Goal: Task Accomplishment & Management: Use online tool/utility

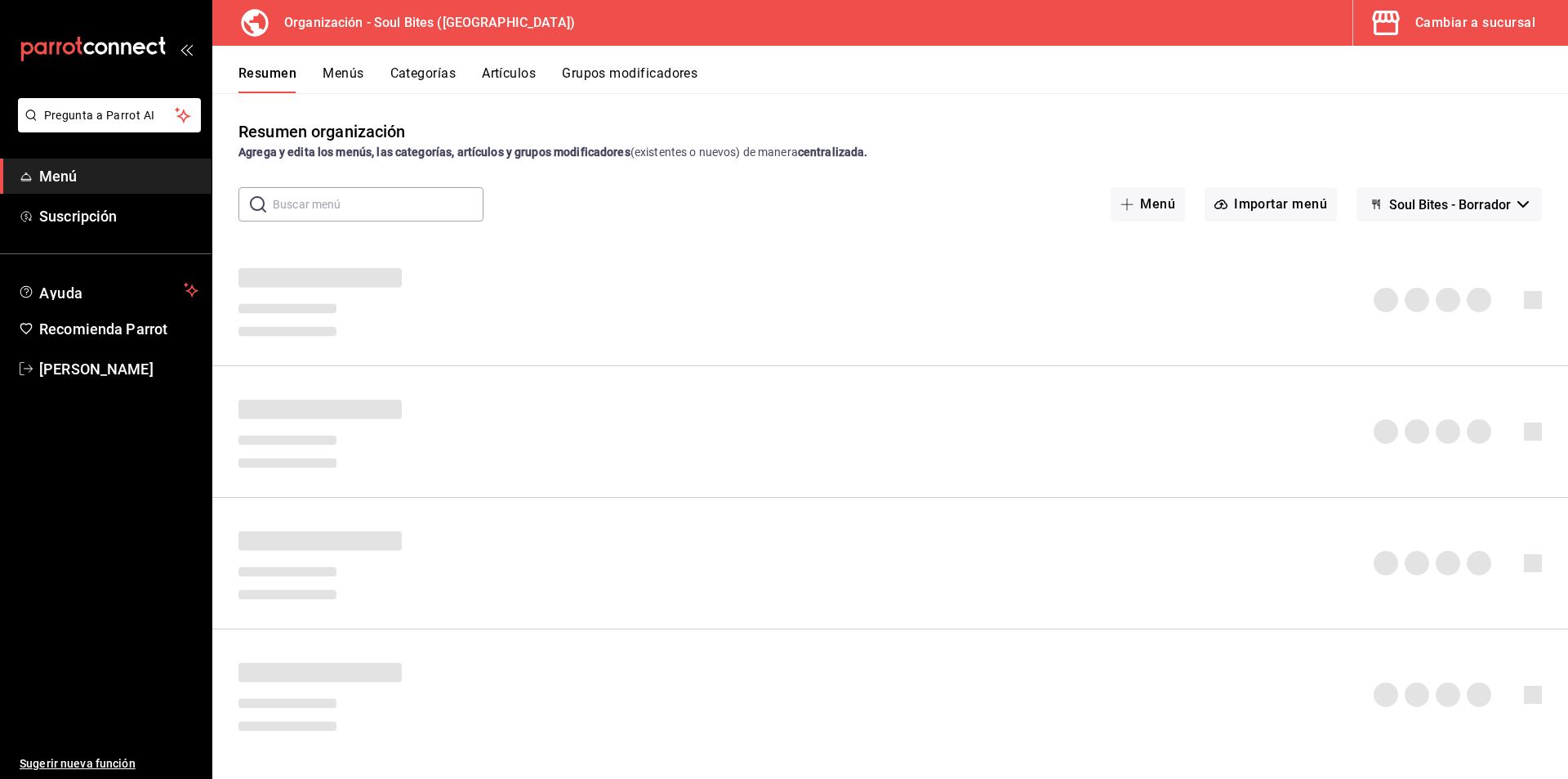
click at [769, 147] on div "Agrega y edita los menús, las categorías, artículos y grupos modificadores (exi…" at bounding box center [891, 152] width 1303 height 17
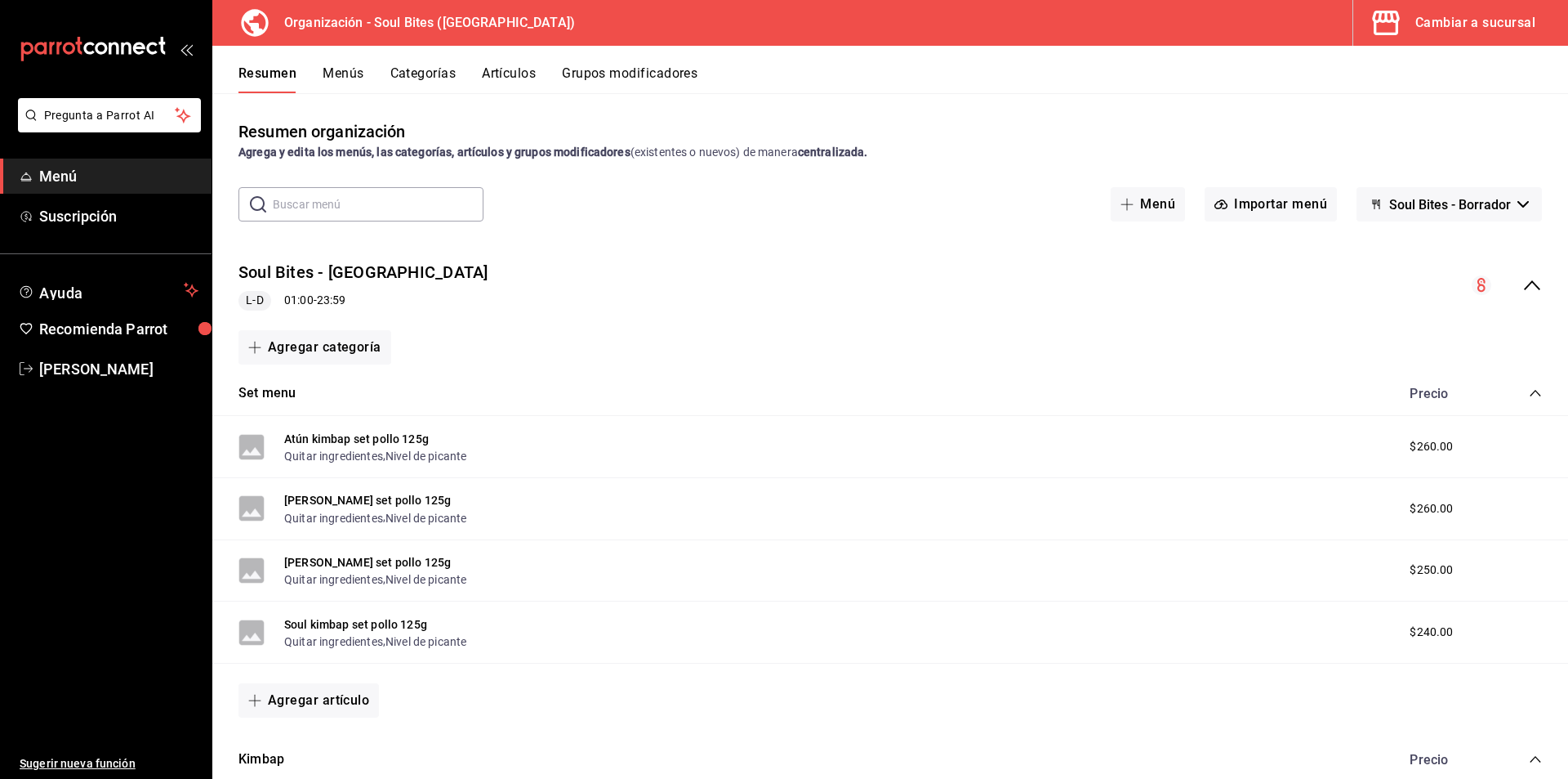
click at [123, 55] on icon "mailbox folders" at bounding box center [94, 49] width 147 height 25
click at [132, 81] on div "mailbox folders" at bounding box center [105, 49] width 211 height 98
click at [167, 48] on div "mailbox folders" at bounding box center [105, 49] width 211 height 98
click at [134, 50] on icon "mailbox folders" at bounding box center [138, 48] width 12 height 12
click at [1437, 23] on div "Cambiar a sucursal" at bounding box center [1475, 23] width 120 height 23
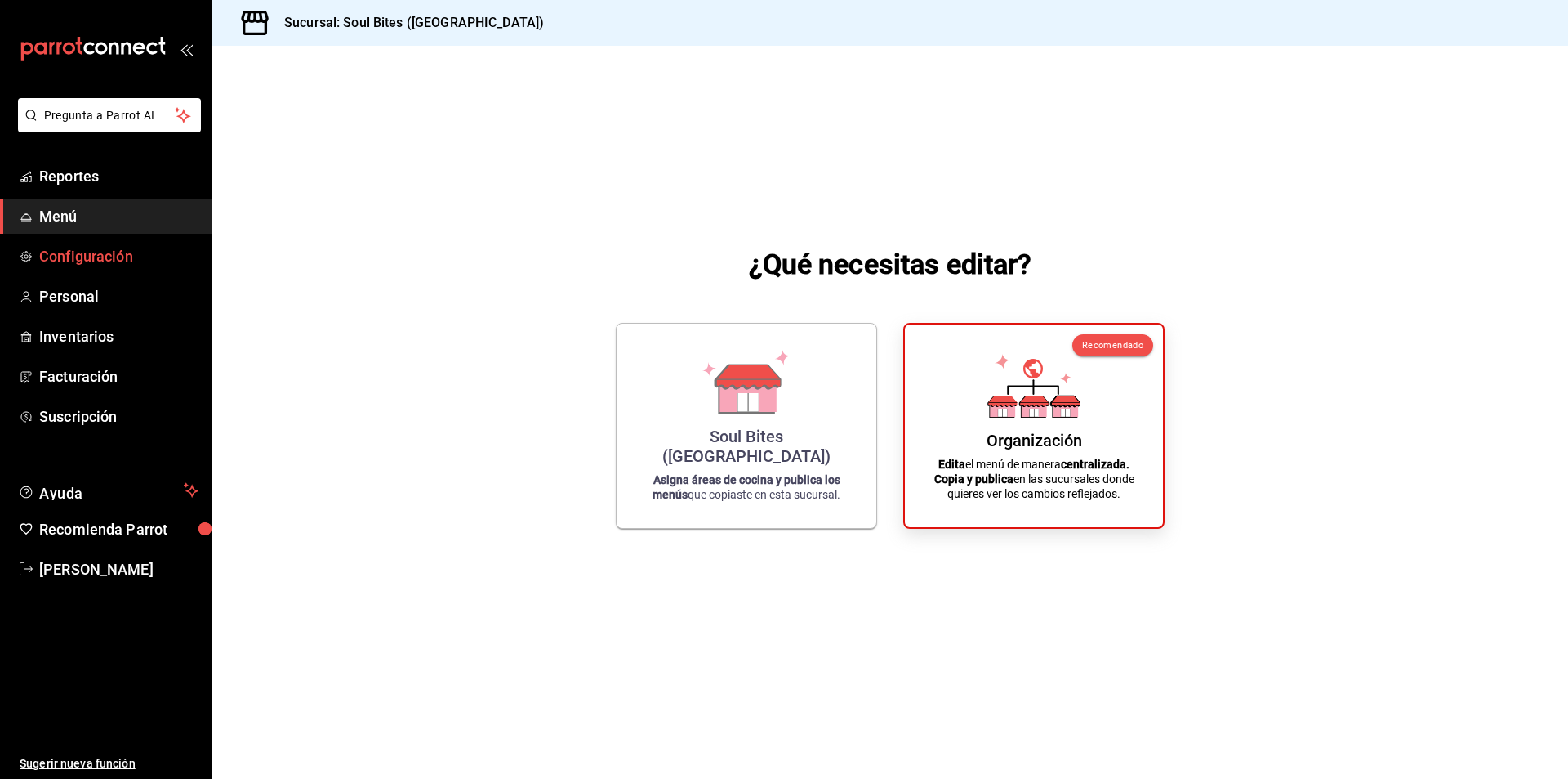
click at [76, 262] on span "Configuración" at bounding box center [118, 255] width 160 height 22
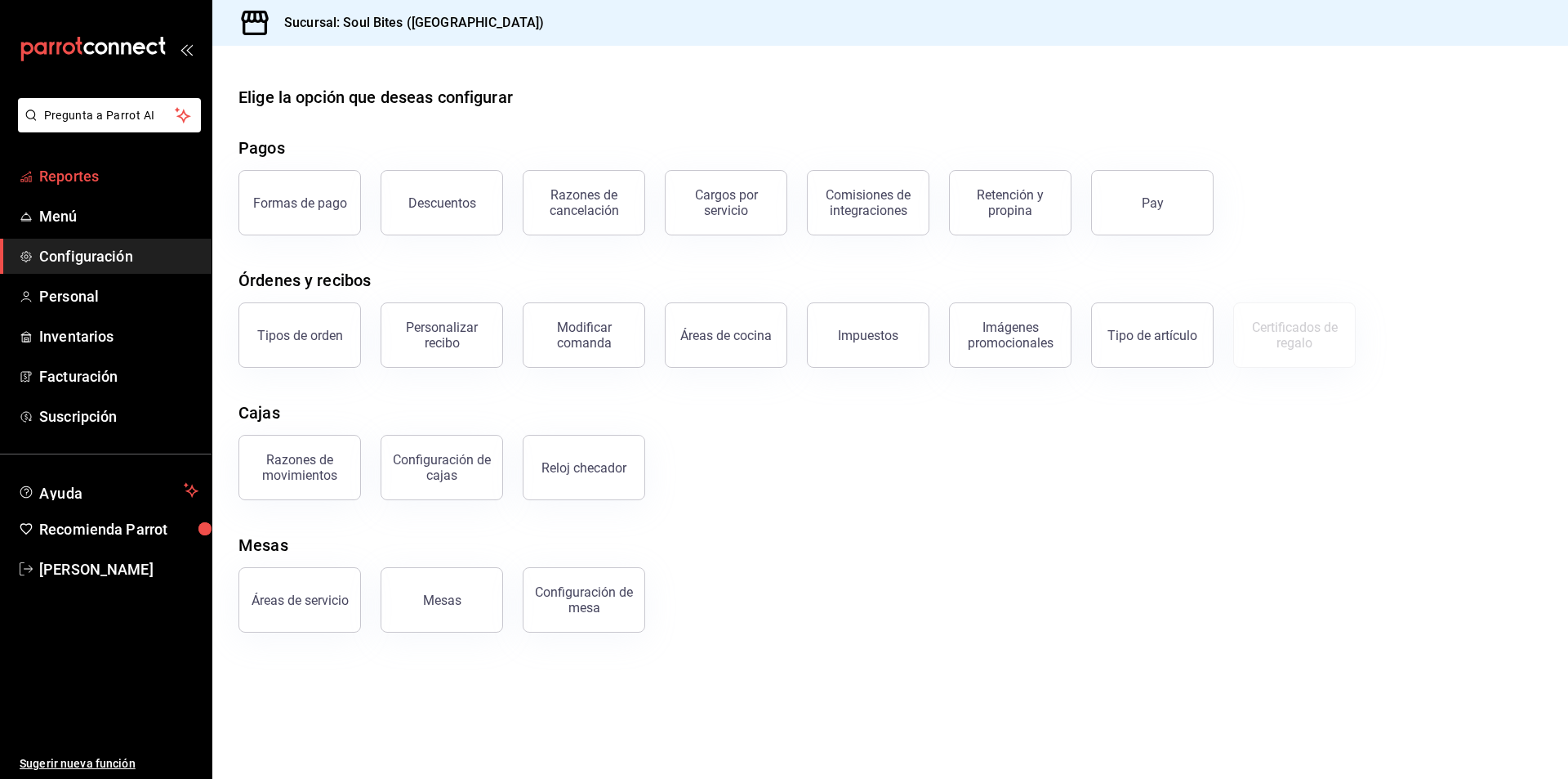
click at [95, 181] on span "Reportes" at bounding box center [118, 176] width 160 height 22
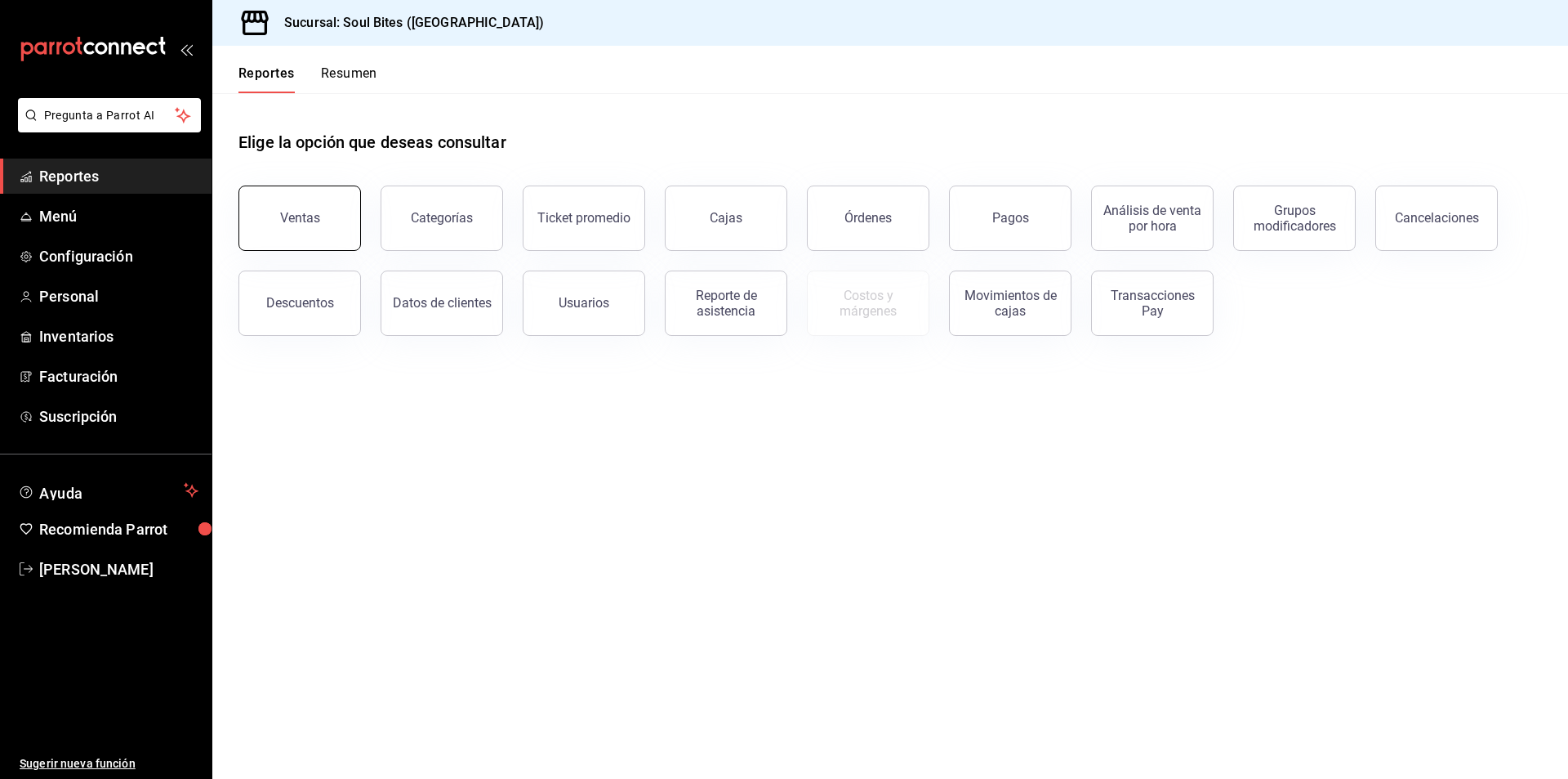
click at [246, 230] on button "Ventas" at bounding box center [300, 218] width 122 height 65
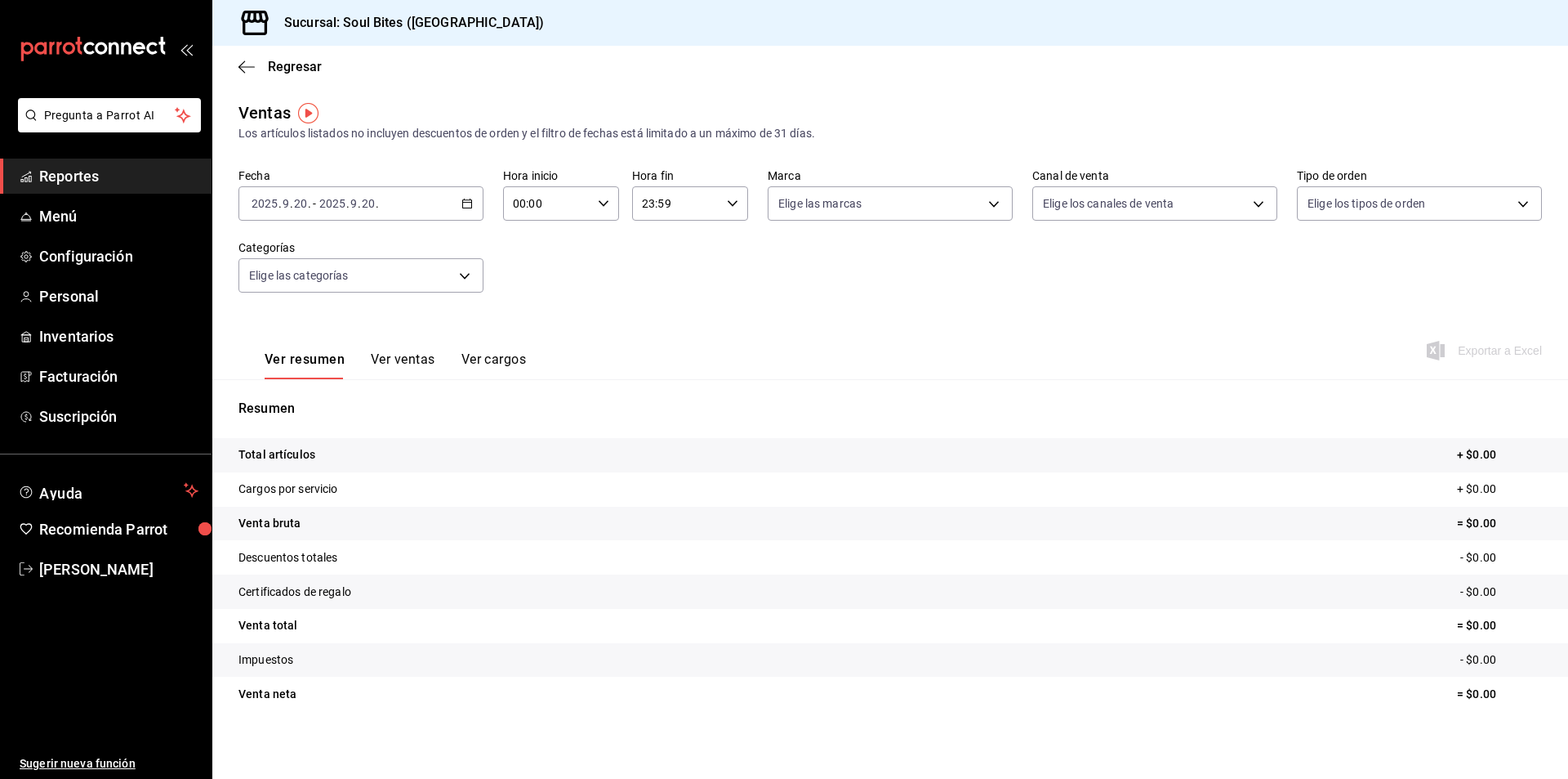
click at [463, 198] on icon "button" at bounding box center [467, 204] width 11 height 11
click at [554, 264] on div "Fecha [DATE] 2025 . 9 . 20 . - [DATE] 2025 . 9 . 20 . Hora inicio 00:00 Hora in…" at bounding box center [891, 240] width 1303 height 143
click at [474, 209] on div "[DATE] 2025 . 9 . 20 . - [DATE] 2025 . 9 . 20 ." at bounding box center [361, 204] width 245 height 34
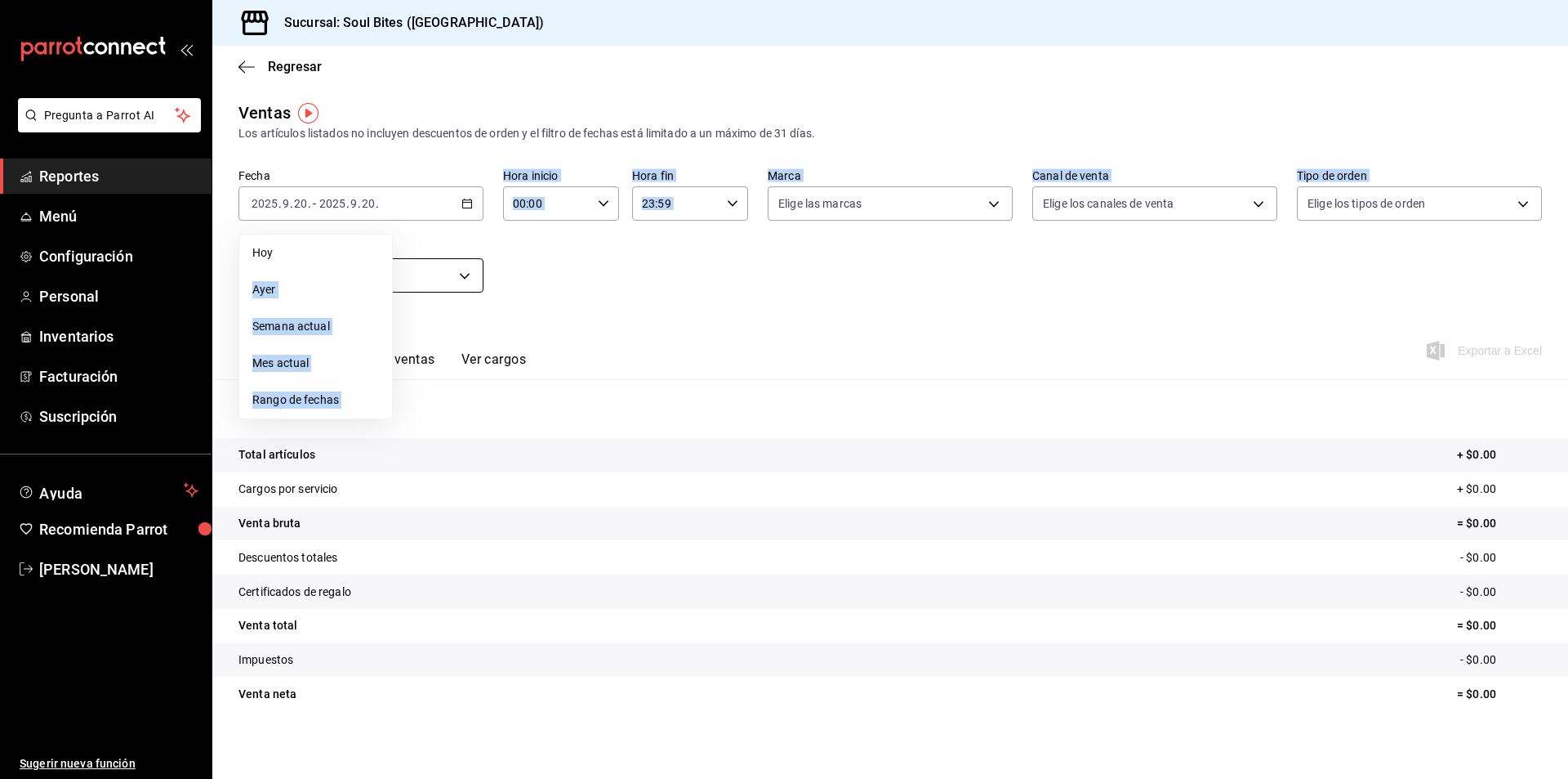
drag, startPoint x: 353, startPoint y: 265, endPoint x: 460, endPoint y: 265, distance: 107.0
click at [460, 265] on div "Fecha [DATE] 2025 . 9 . 20 . - [DATE] 2025 . 9 . 20 . [DATE] [DATE] Semana actu…" at bounding box center [891, 240] width 1303 height 143
click at [535, 283] on div "Fecha [DATE] 2025 . 9 . 20 . - [DATE] 2025 . 9 . 20 . [DATE] [DATE] Semana actu…" at bounding box center [891, 240] width 1303 height 143
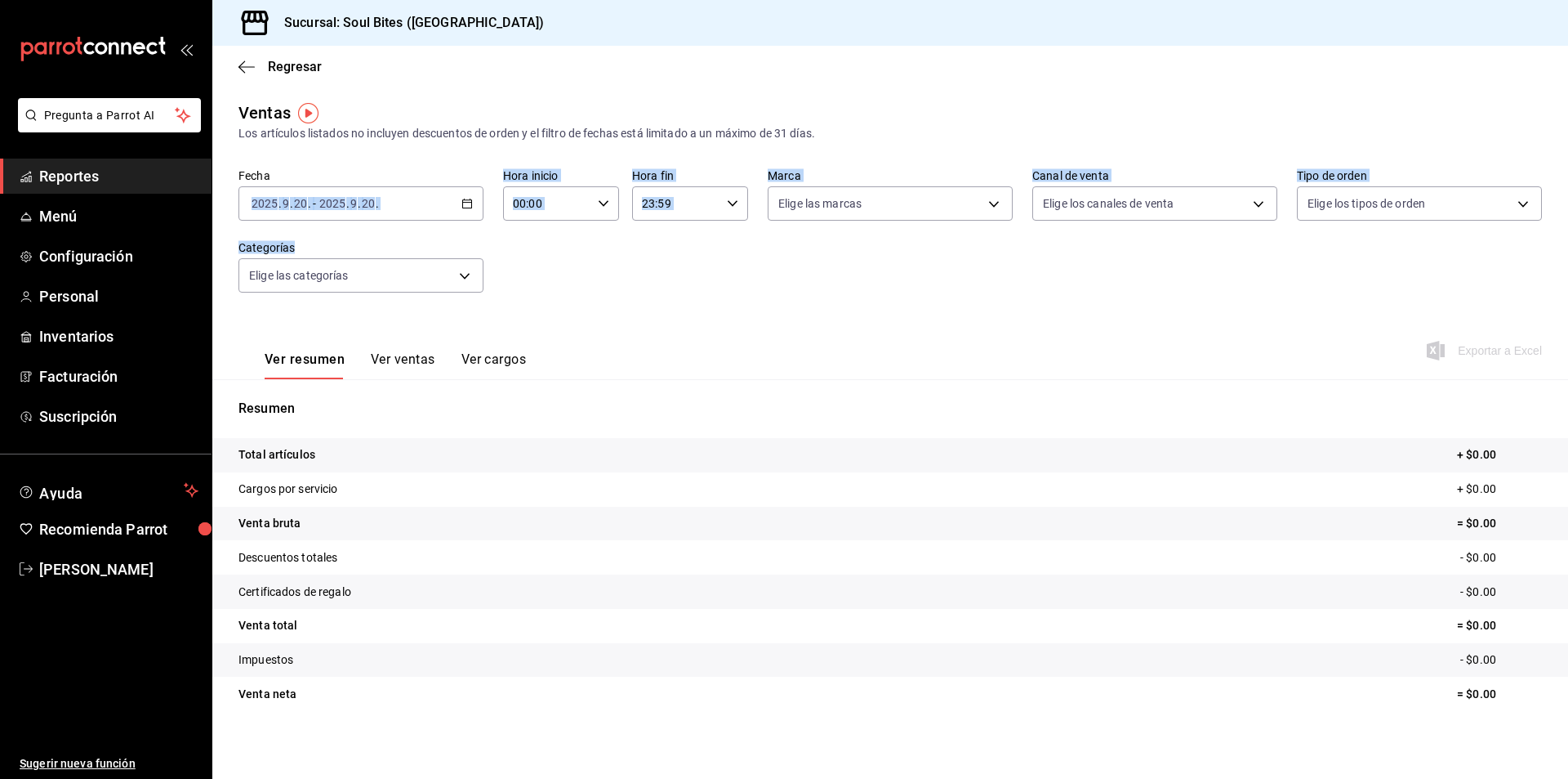
click at [535, 283] on div "Fecha [DATE] 2025 . 9 . 20 . - [DATE] 2025 . 9 . 20 . Hora inicio 00:00 Hora in…" at bounding box center [891, 240] width 1303 height 143
click at [449, 193] on div "[DATE] 2025 . 9 . 20 . - [DATE] 2025 . 9 . 20 ." at bounding box center [361, 204] width 245 height 34
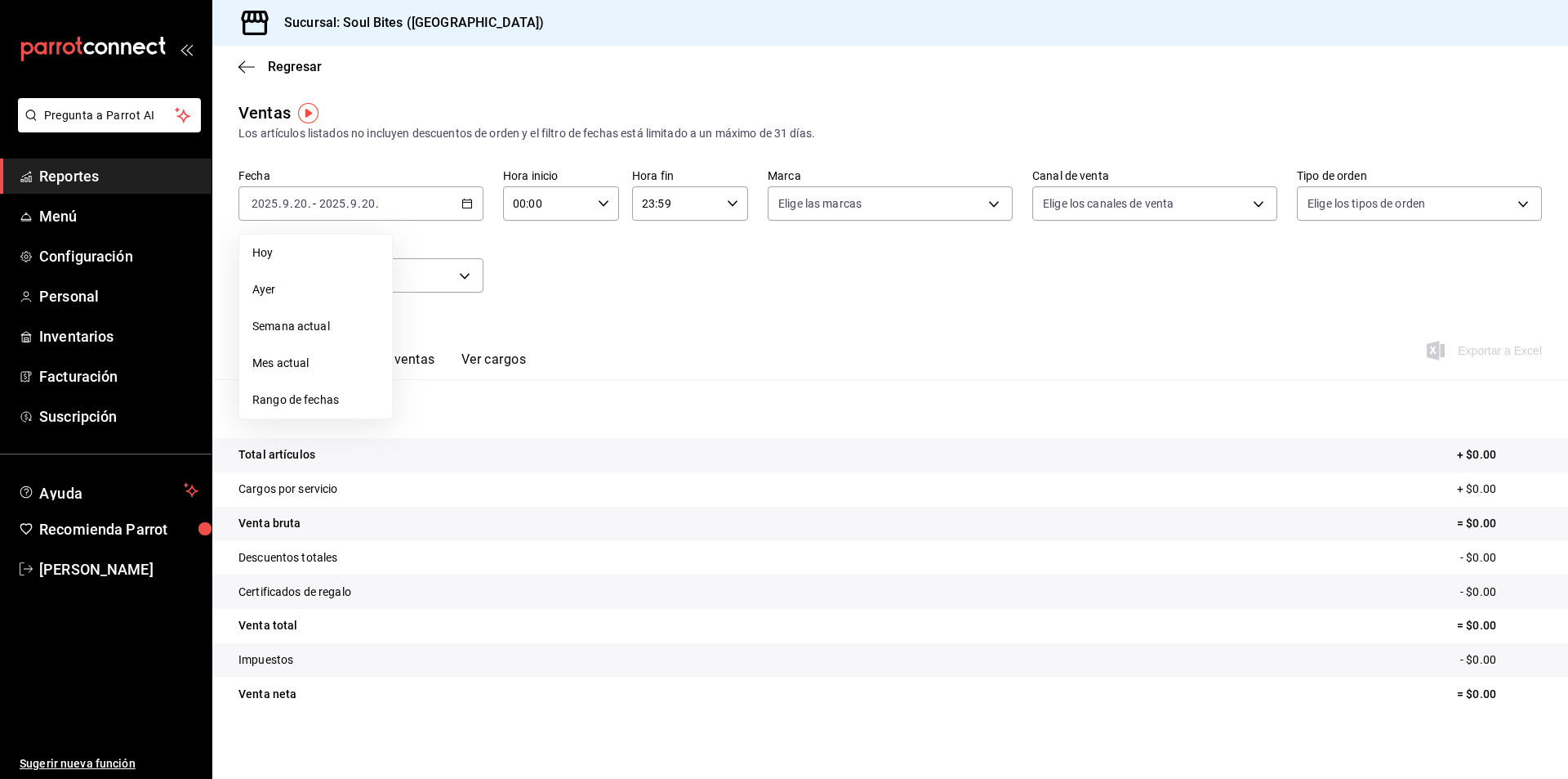
drag, startPoint x: 262, startPoint y: 296, endPoint x: 262, endPoint y: 256, distance: 40.0
click at [262, 256] on span "Hoy" at bounding box center [315, 253] width 126 height 17
click at [470, 200] on div "[DATE] 2025 . 9 . 20 . - [DATE] 2025 . 9 . 20 ." at bounding box center [361, 204] width 245 height 34
click at [269, 290] on span "Ayer" at bounding box center [315, 290] width 126 height 17
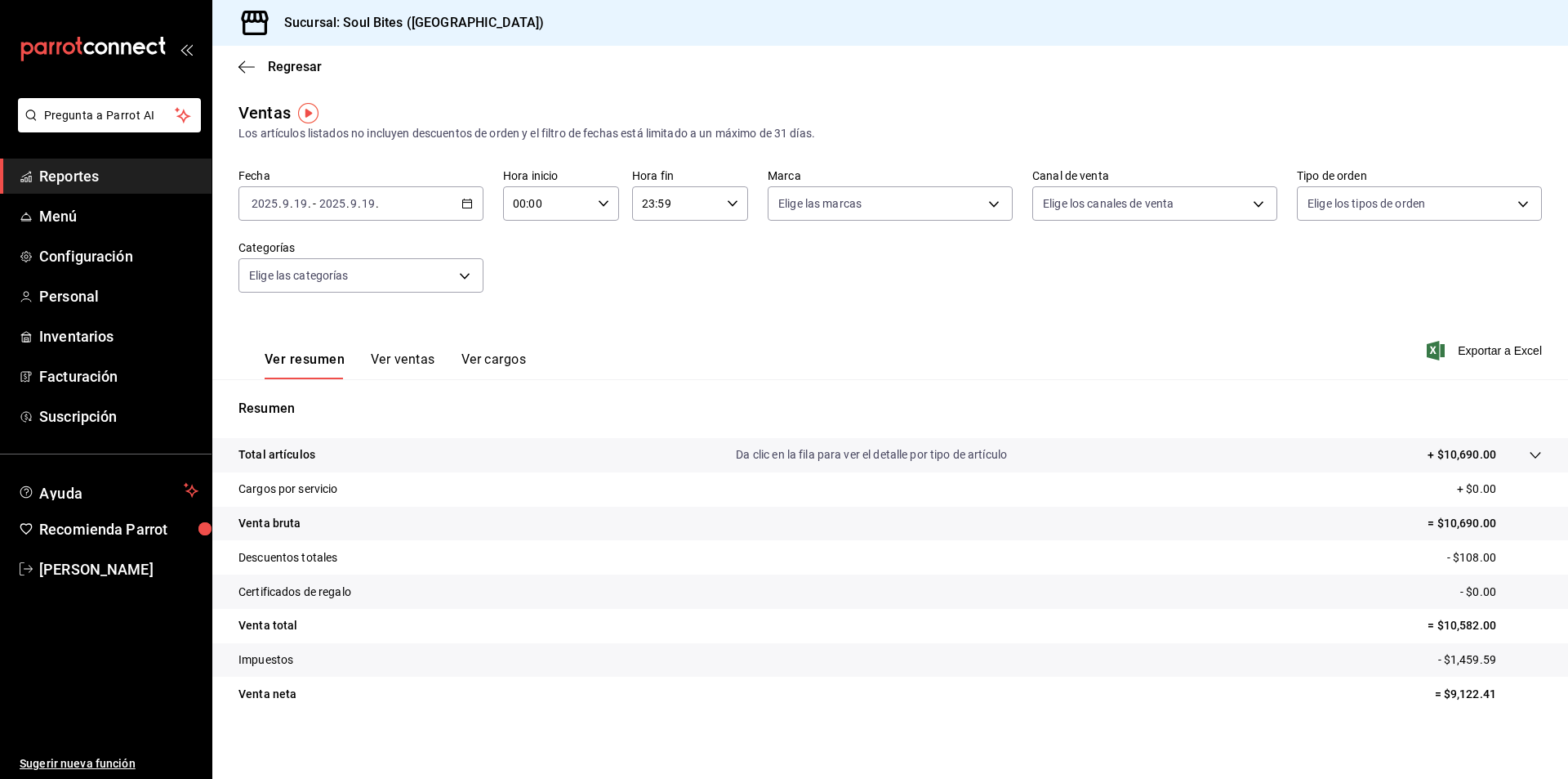
click at [553, 304] on div "Fecha [DATE] 2025 . 9 . 19 . - [DATE] 2025 . 9 . 19 . Hora inicio 00:00 Hora in…" at bounding box center [891, 240] width 1303 height 143
click at [1180, 534] on tr "Venta bruta = $10,690.00" at bounding box center [890, 524] width 1356 height 34
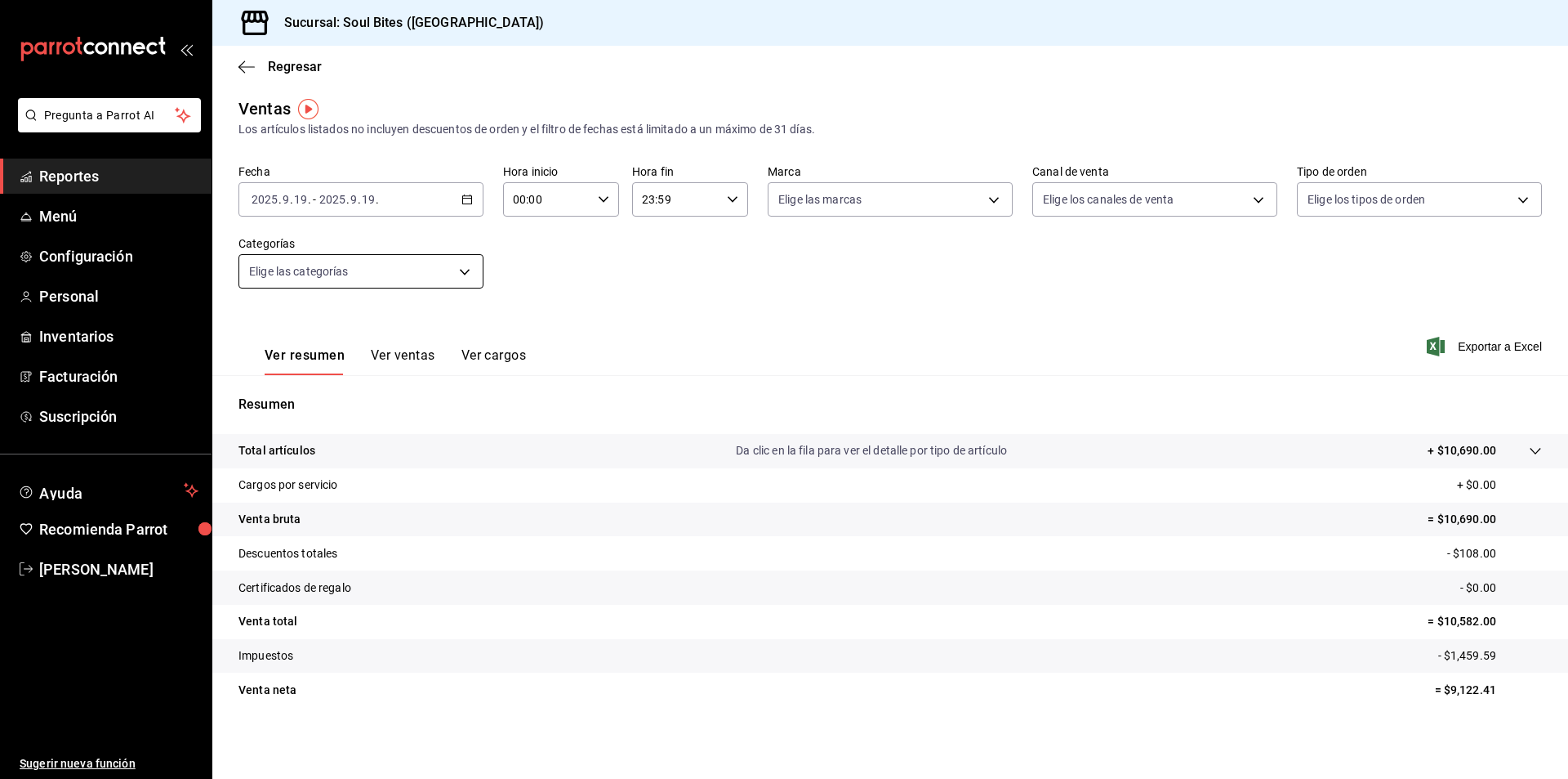
click at [372, 270] on body "Pregunta a Parrot AI Reportes Menú Configuración Personal Inventarios Facturaci…" at bounding box center [784, 389] width 1568 height 779
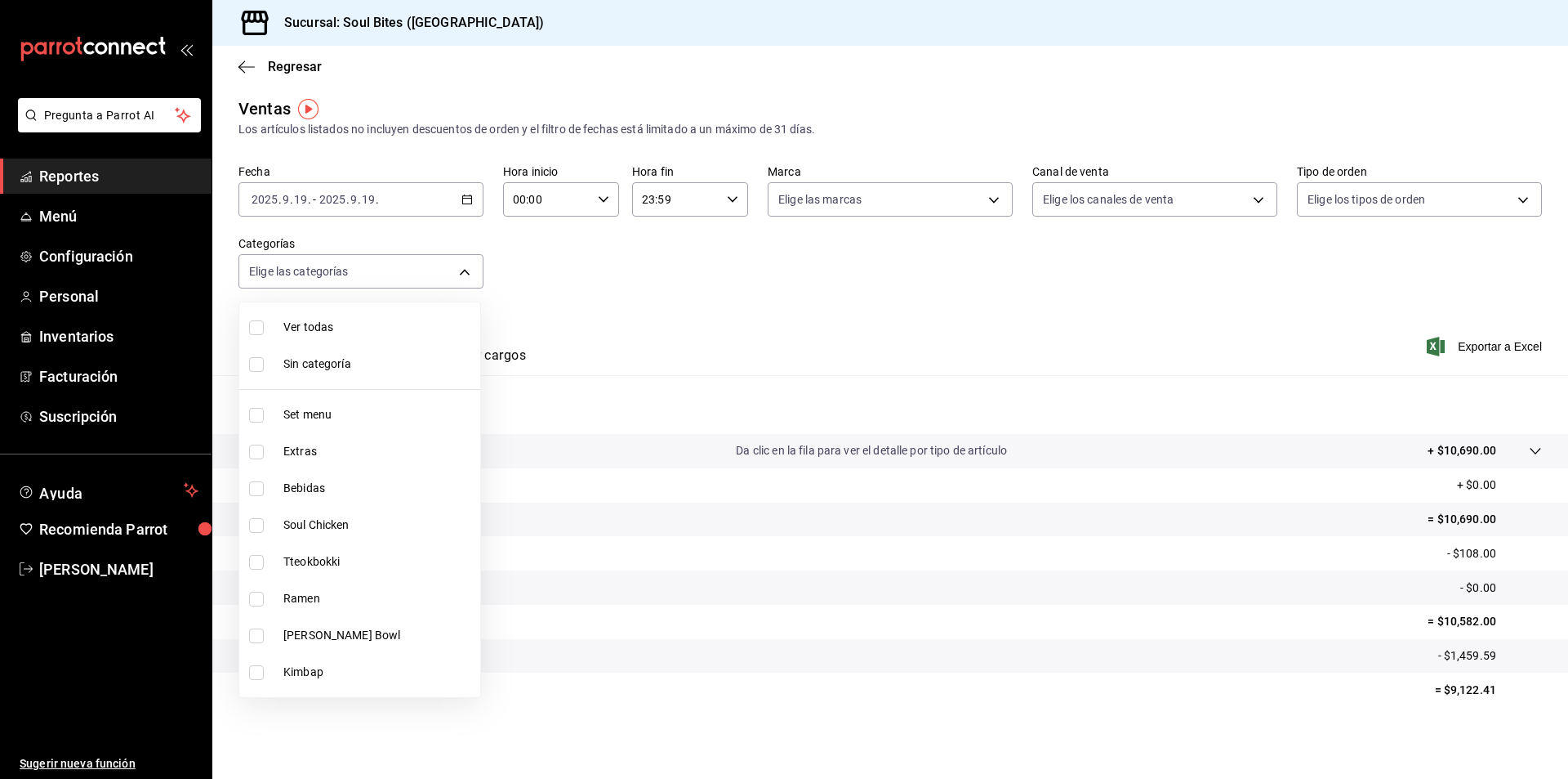
click at [632, 286] on div at bounding box center [784, 389] width 1568 height 779
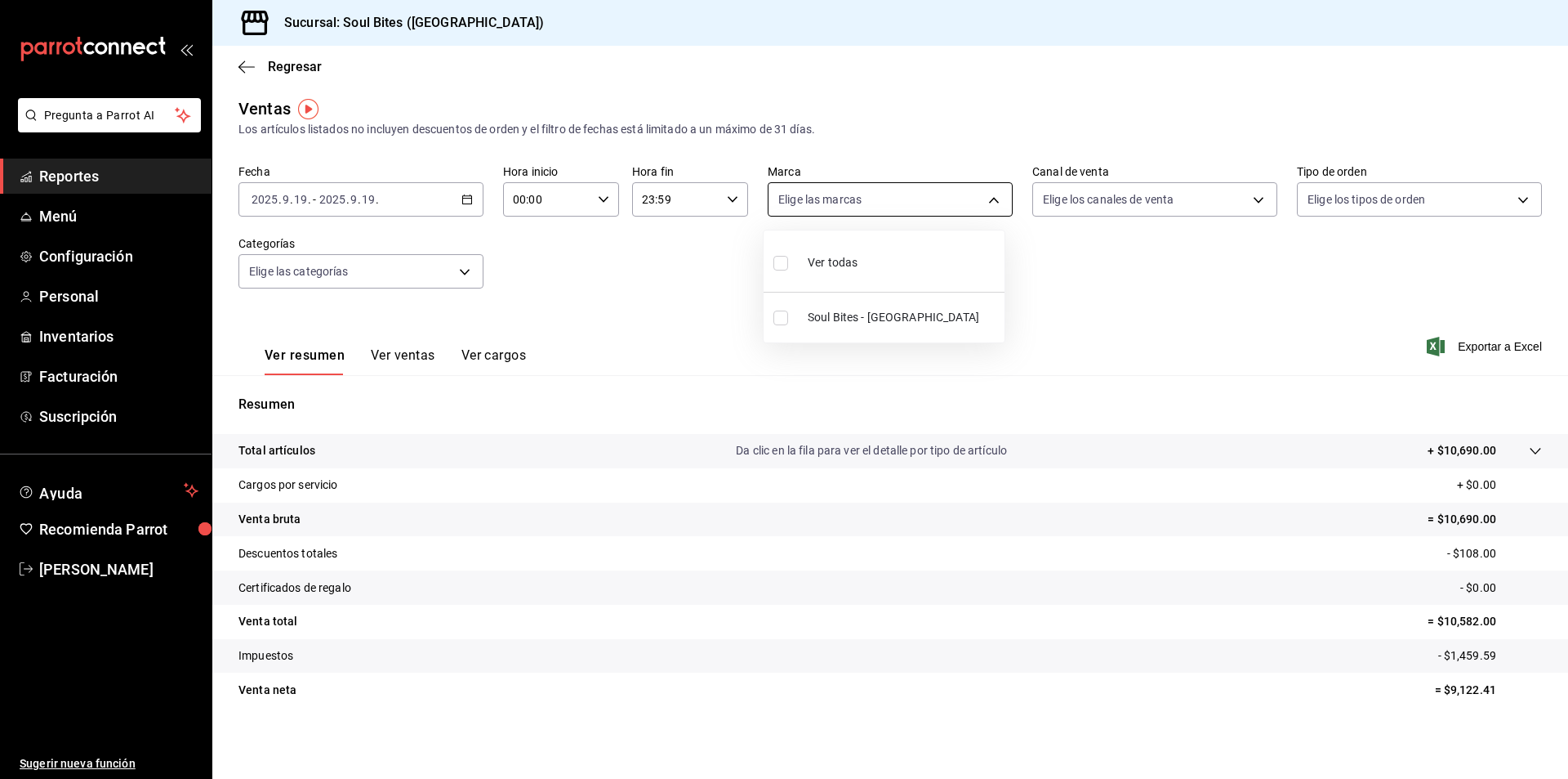
click at [997, 183] on body "Pregunta a Parrot AI Reportes Menú Configuración Personal Inventarios Facturaci…" at bounding box center [784, 389] width 1568 height 779
click at [921, 212] on div at bounding box center [784, 389] width 1568 height 779
click at [921, 212] on body "Pregunta a Parrot AI Reportes Menú Configuración Personal Inventarios Facturaci…" at bounding box center [784, 389] width 1568 height 779
click at [809, 303] on li "Soul Bites - [GEOGRAPHIC_DATA]" at bounding box center [884, 317] width 241 height 36
type input "92d25744-72e2-4b79-8449-8235e444e61b"
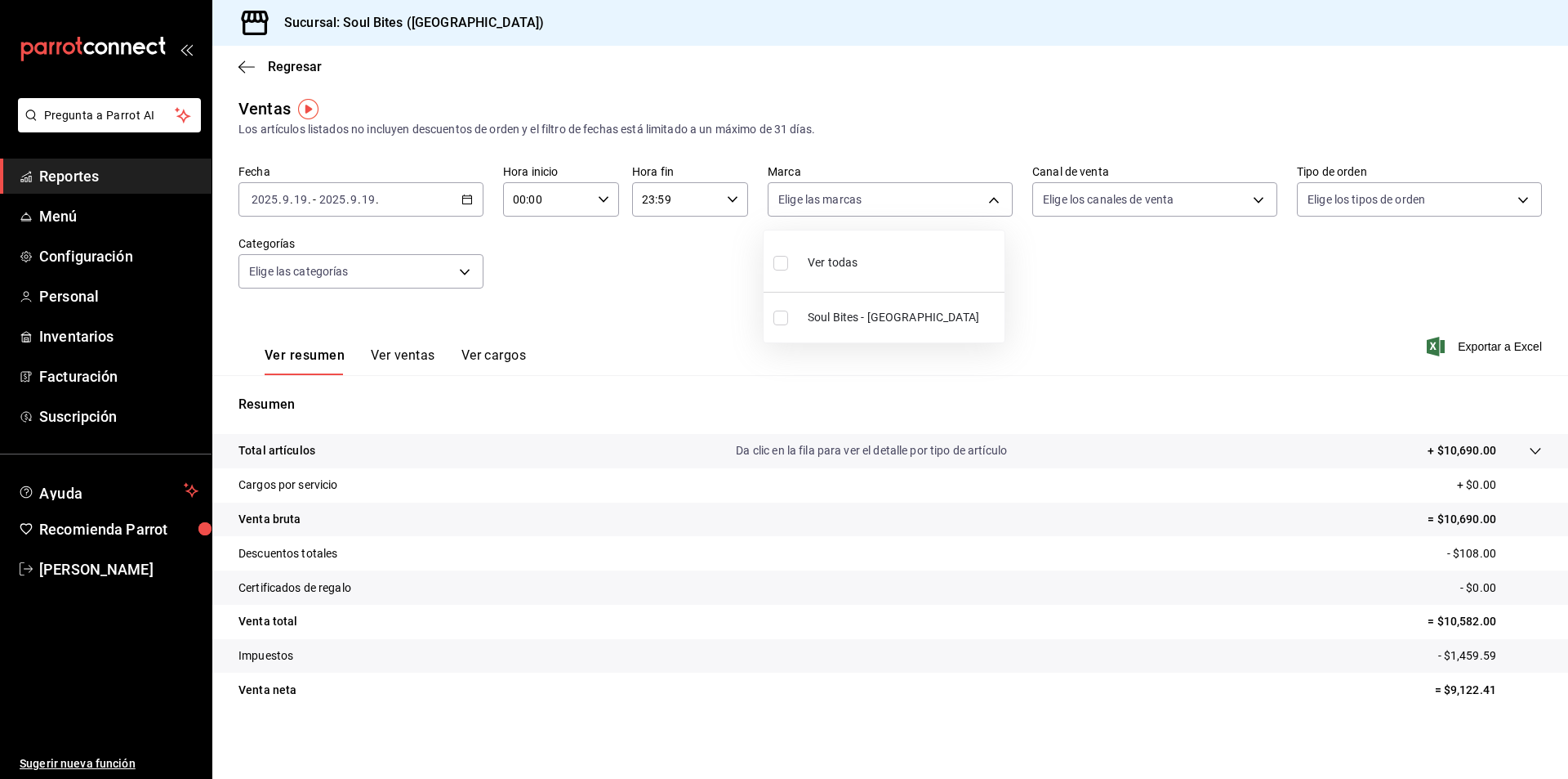
checkbox input "true"
drag, startPoint x: 1565, startPoint y: 146, endPoint x: 1567, endPoint y: 295, distance: 149.0
click at [1567, 295] on div at bounding box center [784, 389] width 1568 height 779
click at [1532, 450] on tr "Total artículos Da clic en la fila para ver el detalle por tipo de artículo + $…" at bounding box center [890, 451] width 1356 height 34
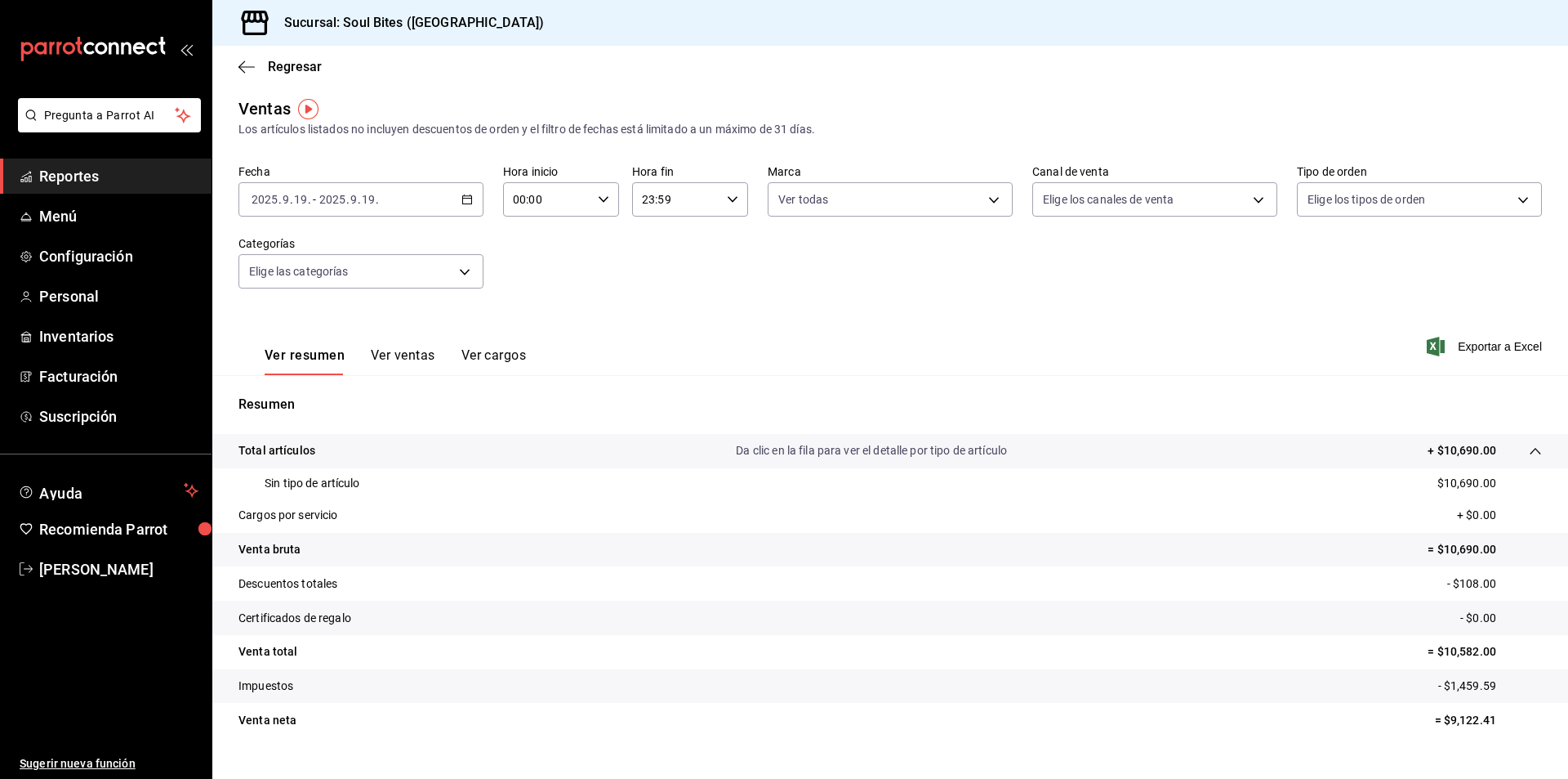
click at [1511, 452] on div at bounding box center [1519, 450] width 46 height 17
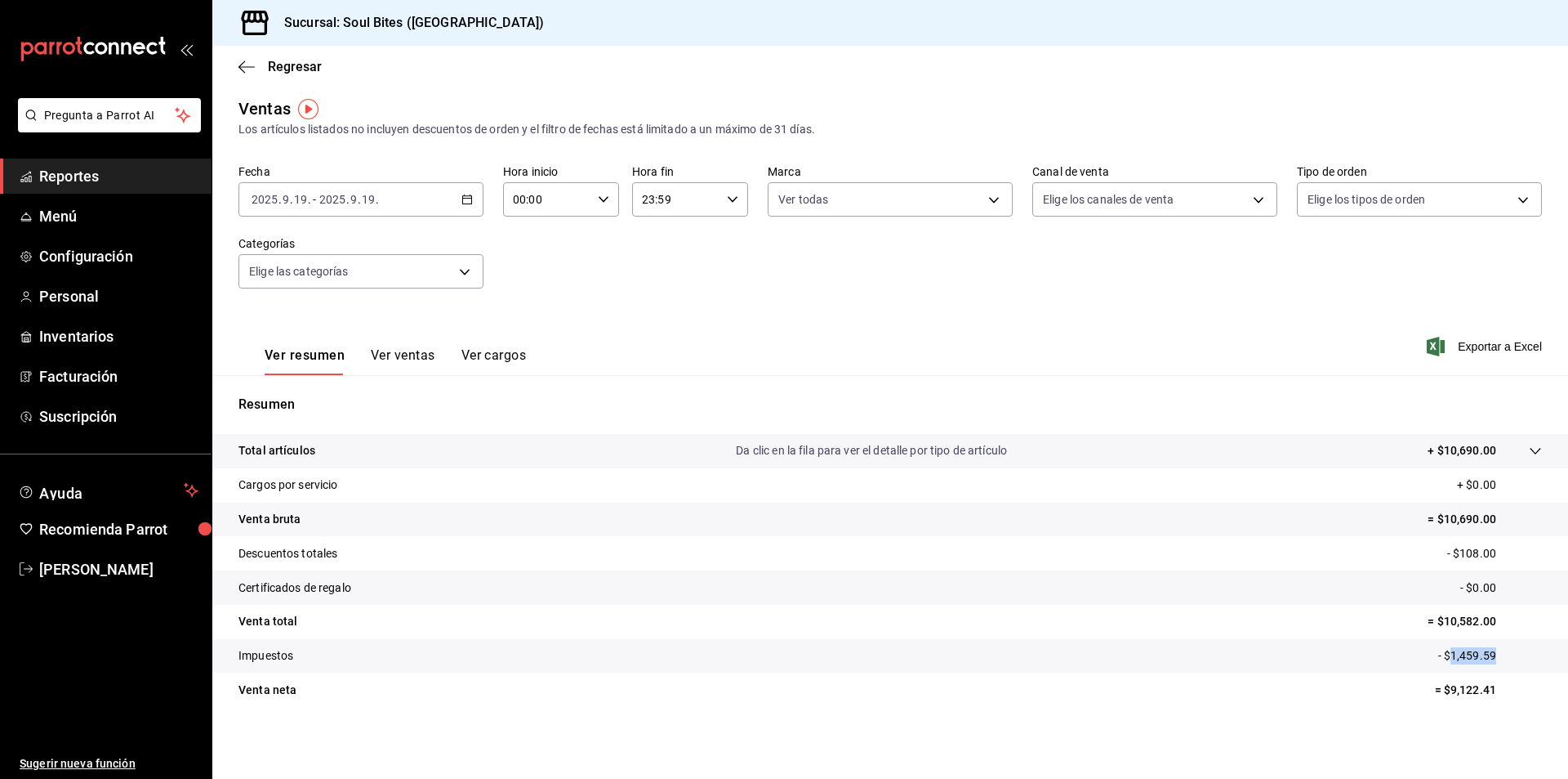
drag, startPoint x: 1442, startPoint y: 644, endPoint x: 1540, endPoint y: 646, distance: 98.0
click at [1540, 646] on tr "Impuestos - $1,459.59" at bounding box center [890, 656] width 1356 height 34
click at [1550, 646] on tr "Impuestos - $1,459.59" at bounding box center [890, 656] width 1356 height 34
click at [404, 372] on button "Ver ventas" at bounding box center [403, 360] width 65 height 28
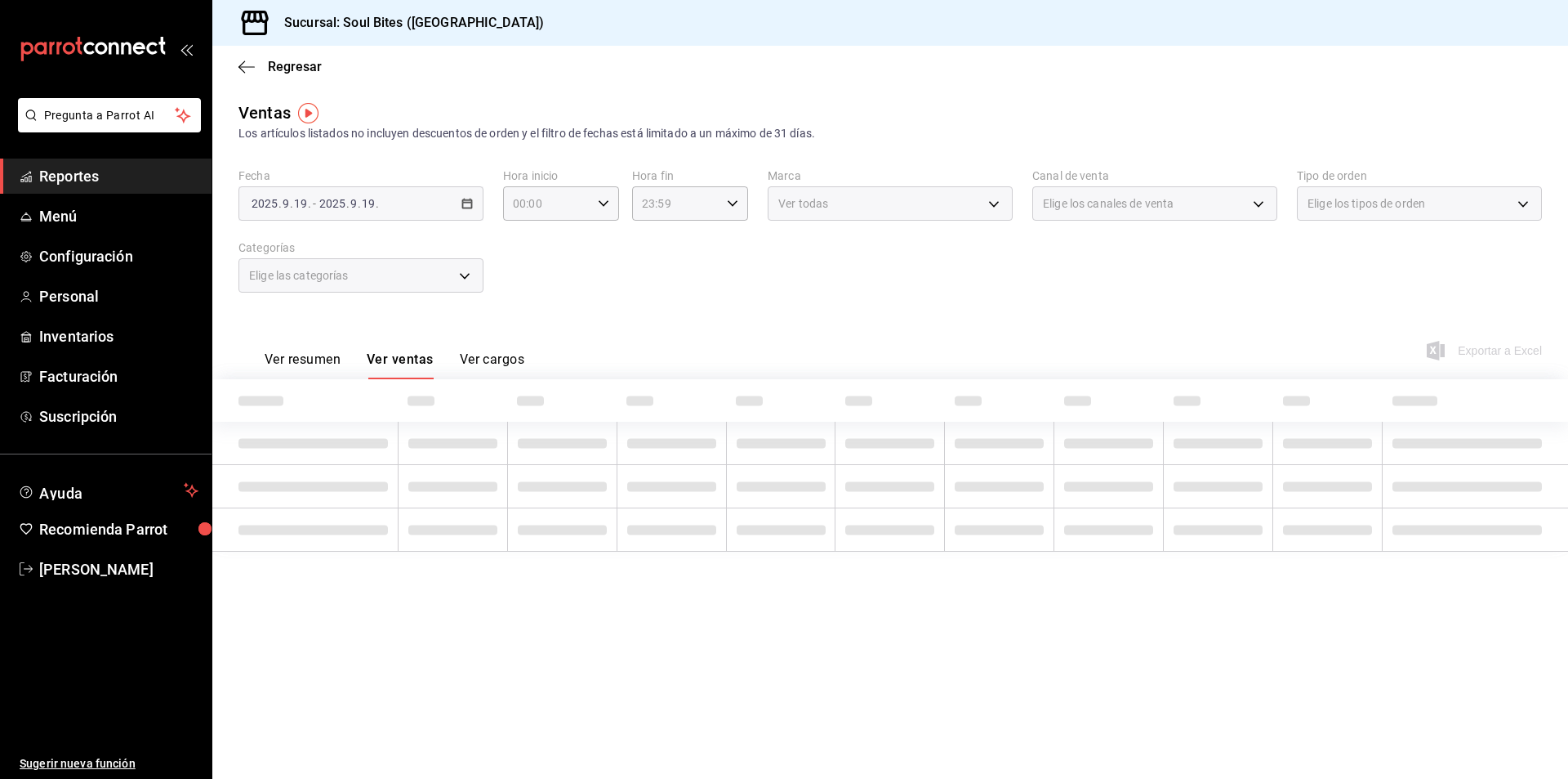
click at [480, 362] on button "Ver cargos" at bounding box center [492, 365] width 65 height 28
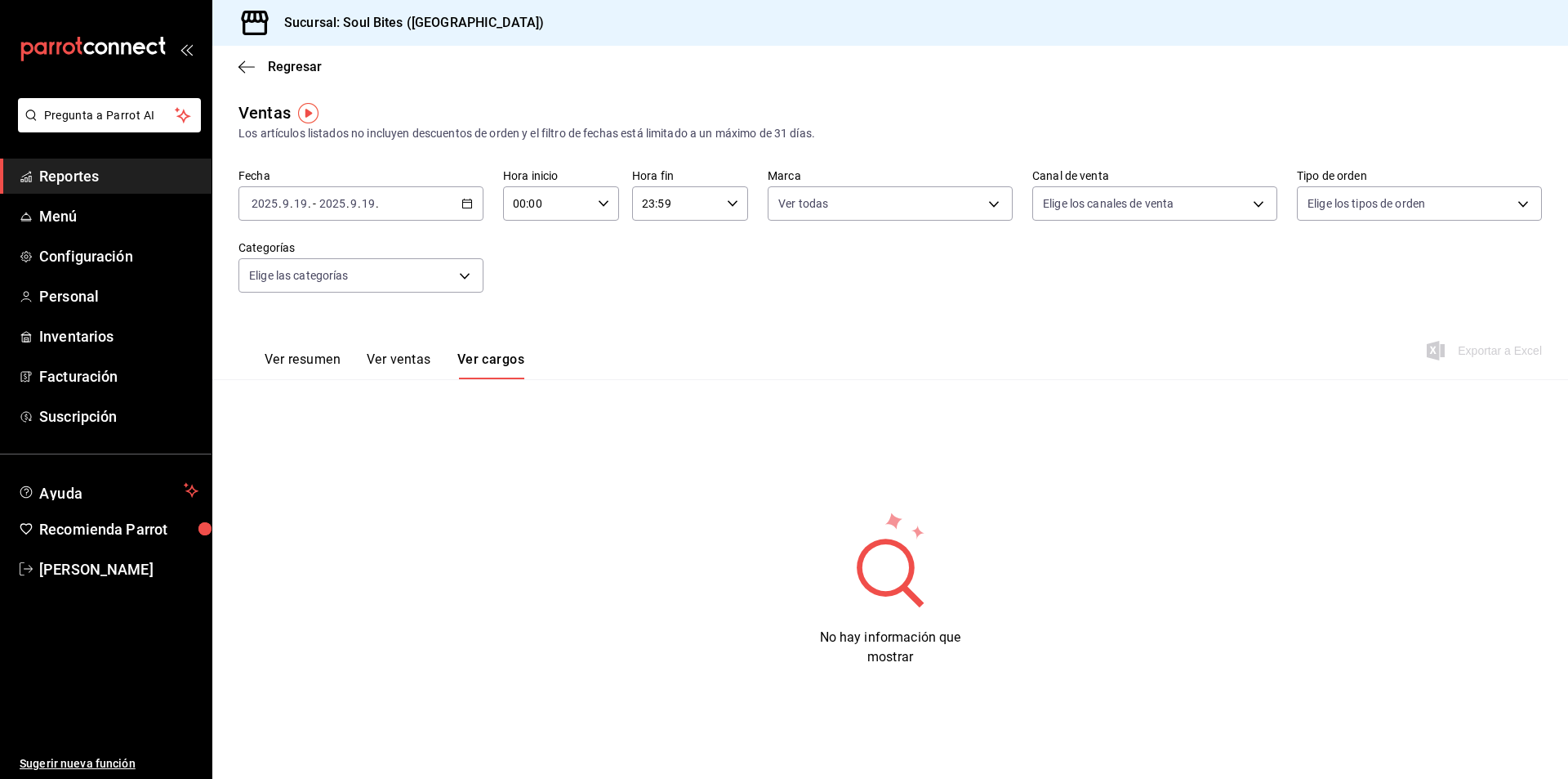
click at [413, 367] on button "Ver ventas" at bounding box center [399, 365] width 65 height 28
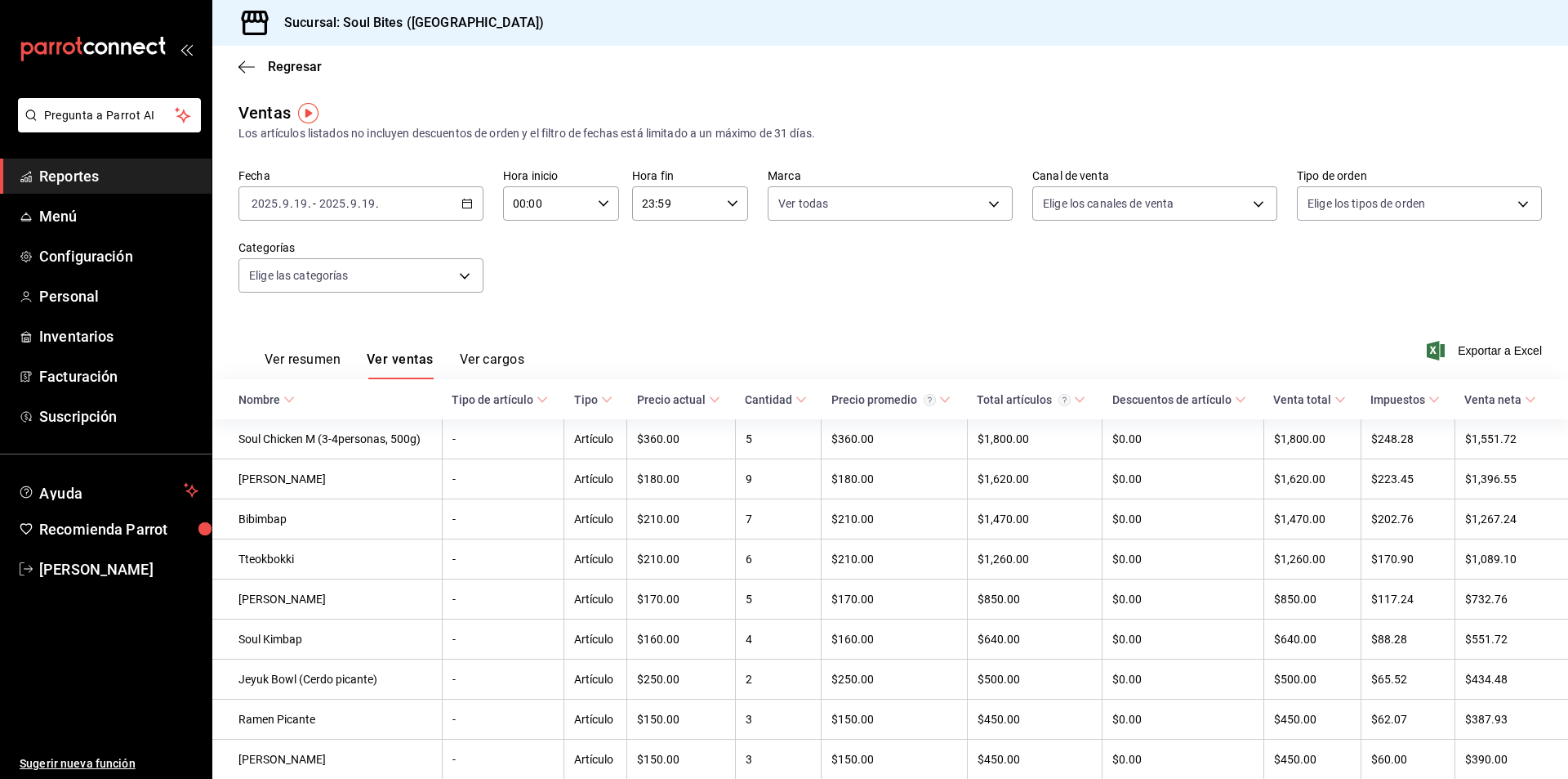
click at [295, 357] on button "Ver resumen" at bounding box center [302, 365] width 75 height 28
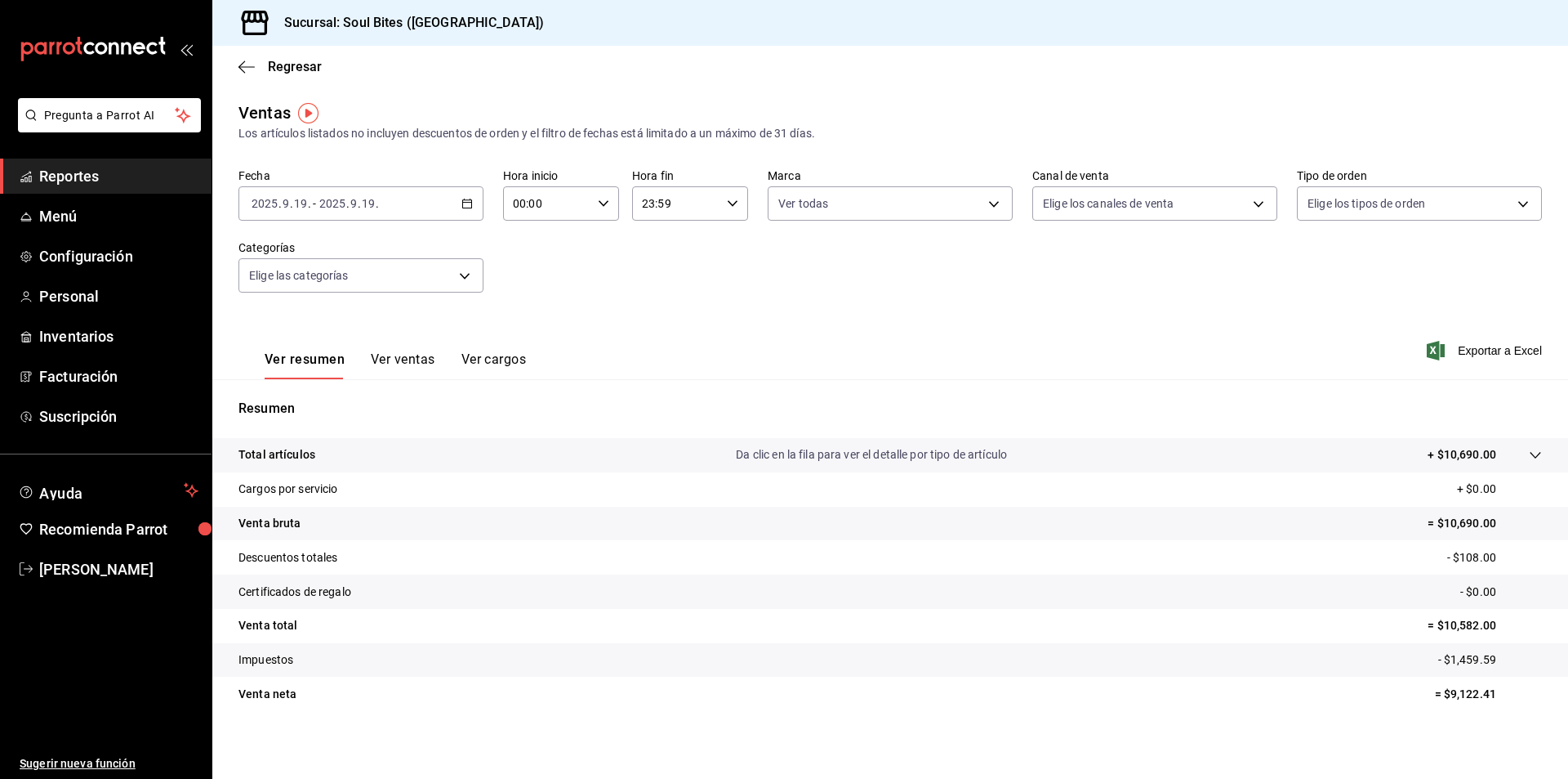
click at [111, 170] on span "Reportes" at bounding box center [118, 176] width 160 height 22
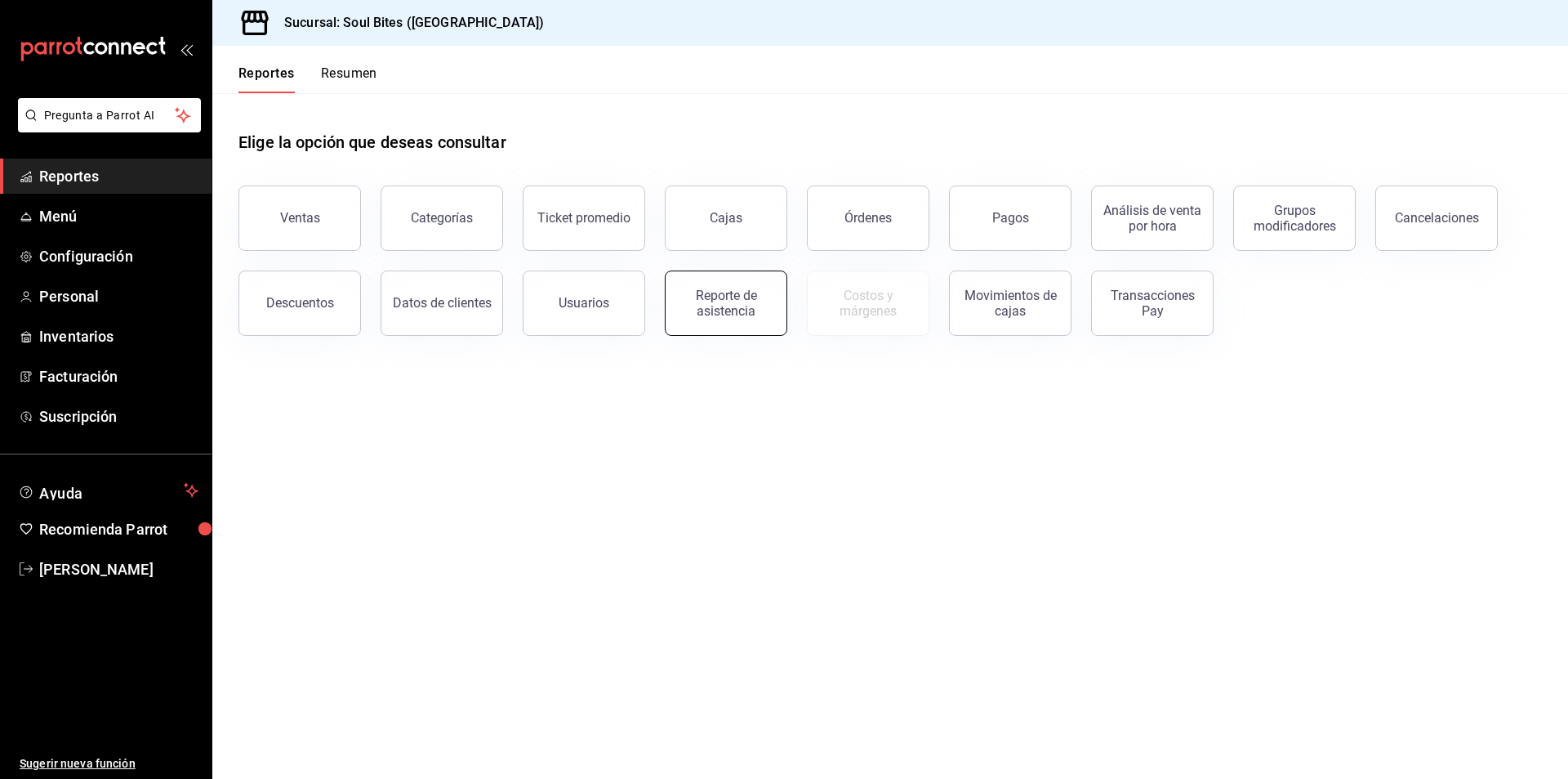
click at [763, 311] on div "Reporte de asistencia" at bounding box center [726, 303] width 101 height 31
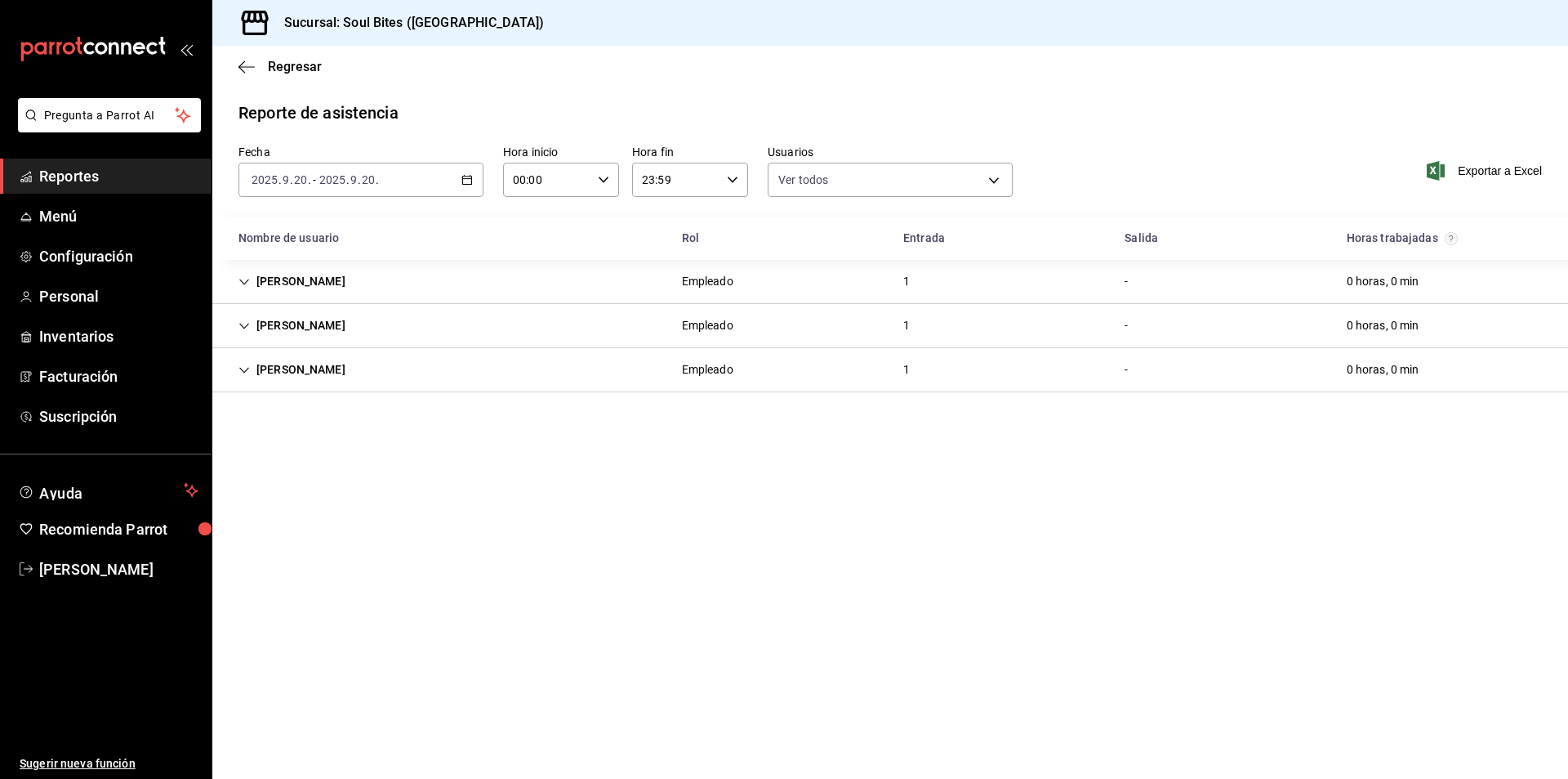
click at [475, 195] on div "[DATE] 2025 . 9 . 20 . - [DATE] 2025 . 9 . 20 ." at bounding box center [361, 180] width 245 height 34
click at [346, 309] on span "Semana actual" at bounding box center [315, 303] width 126 height 17
click at [1505, 177] on span "Exportar a Excel" at bounding box center [1486, 170] width 112 height 20
